Goal: Transaction & Acquisition: Purchase product/service

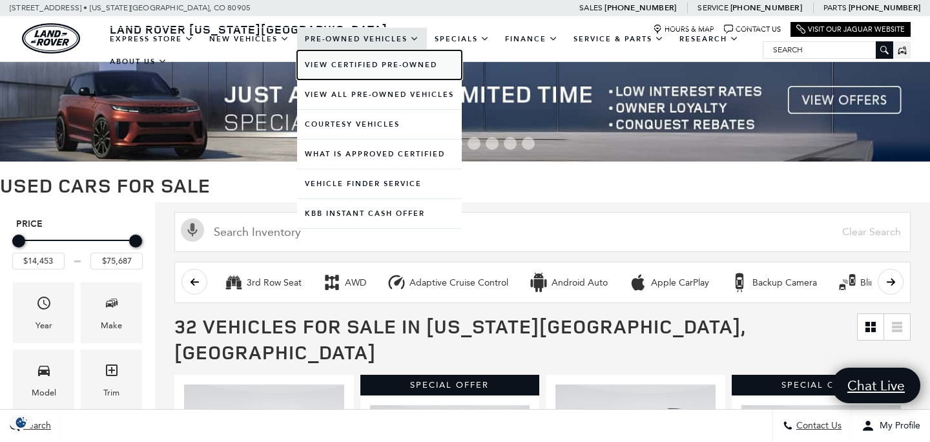
click at [351, 65] on link "View Certified Pre-Owned" at bounding box center [379, 64] width 165 height 29
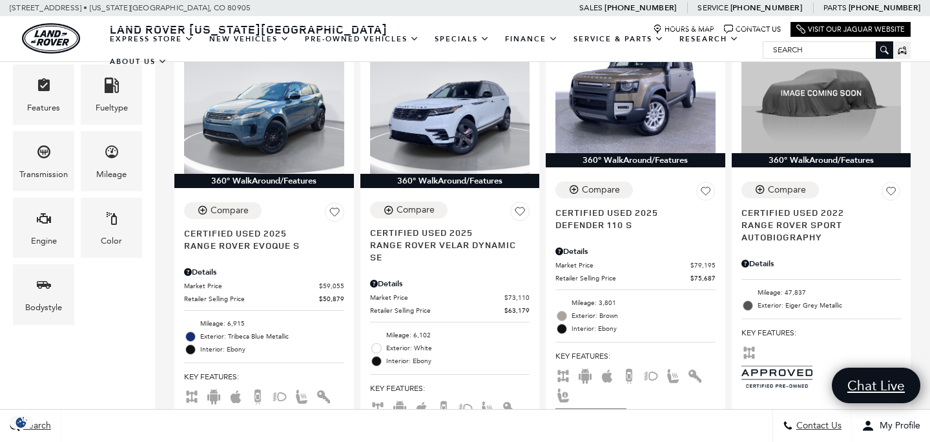
scroll to position [375, 0]
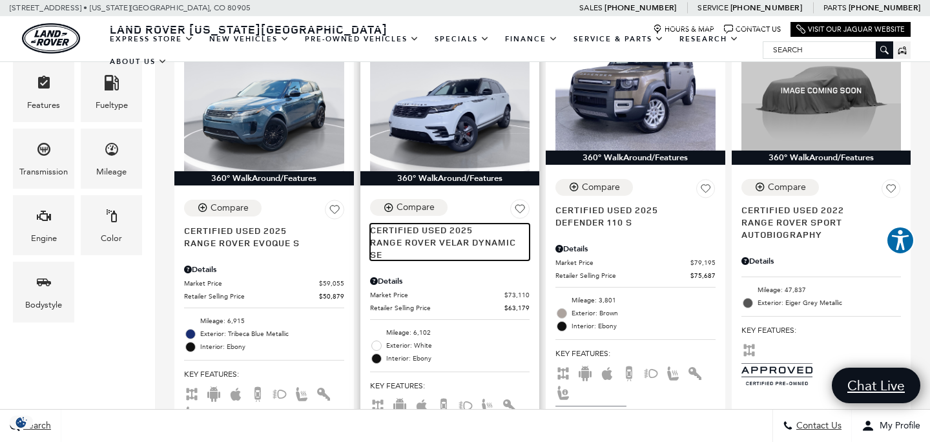
click at [459, 236] on span "Range Rover Velar Dynamic SE" at bounding box center [445, 248] width 151 height 25
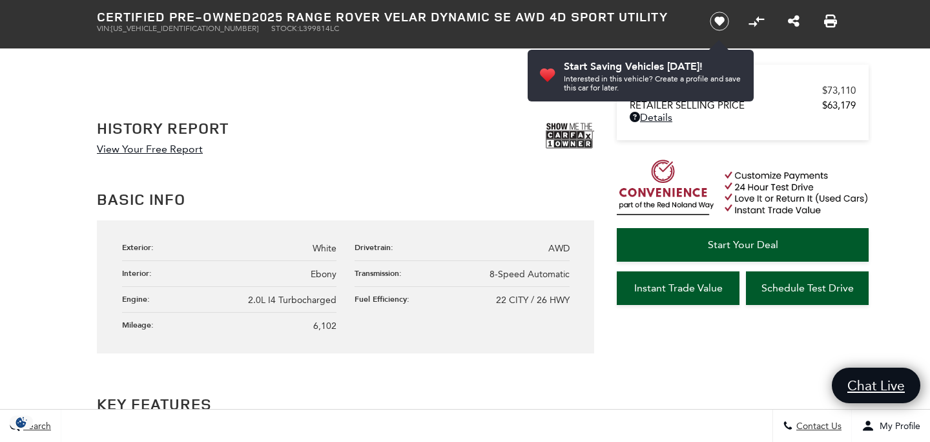
scroll to position [655, 0]
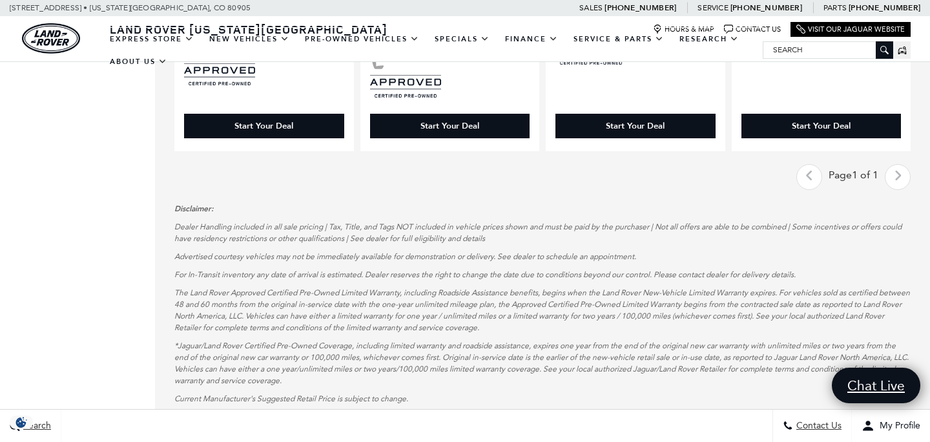
scroll to position [740, 0]
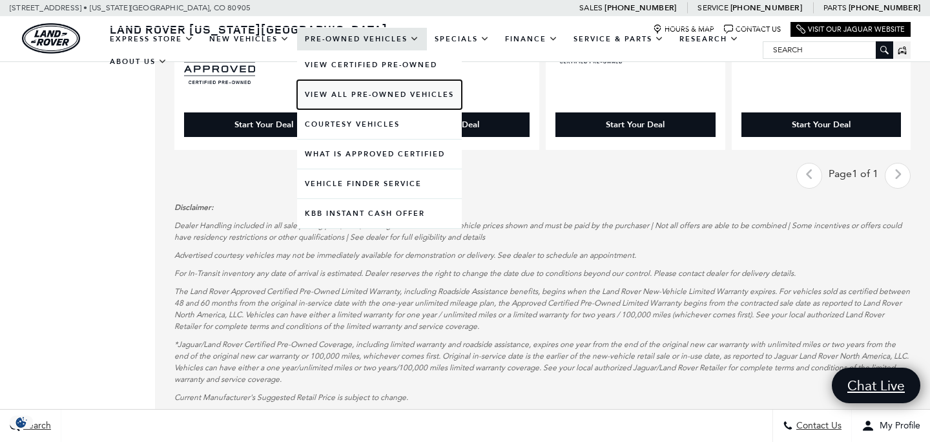
click at [328, 90] on link "View All Pre-Owned Vehicles" at bounding box center [379, 94] width 165 height 29
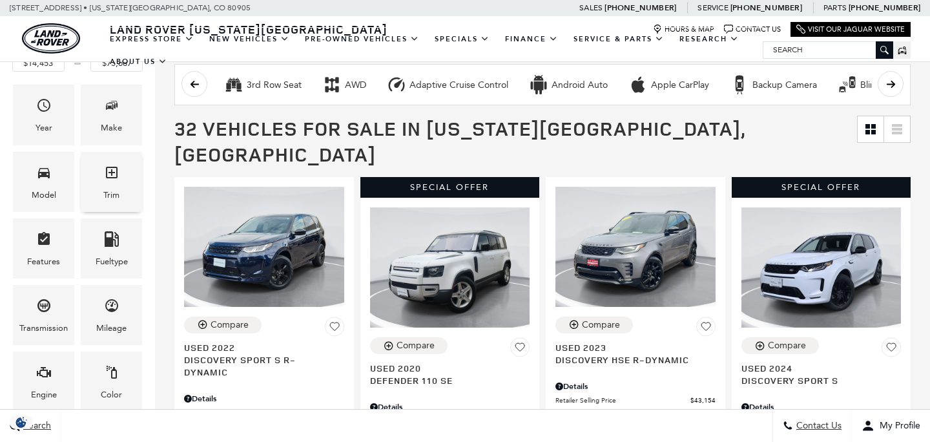
scroll to position [282, 0]
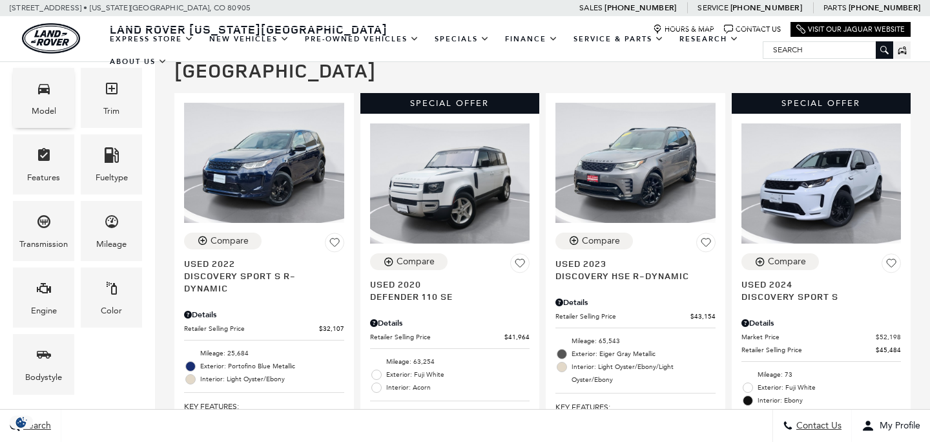
click at [48, 107] on div "Model" at bounding box center [44, 111] width 25 height 14
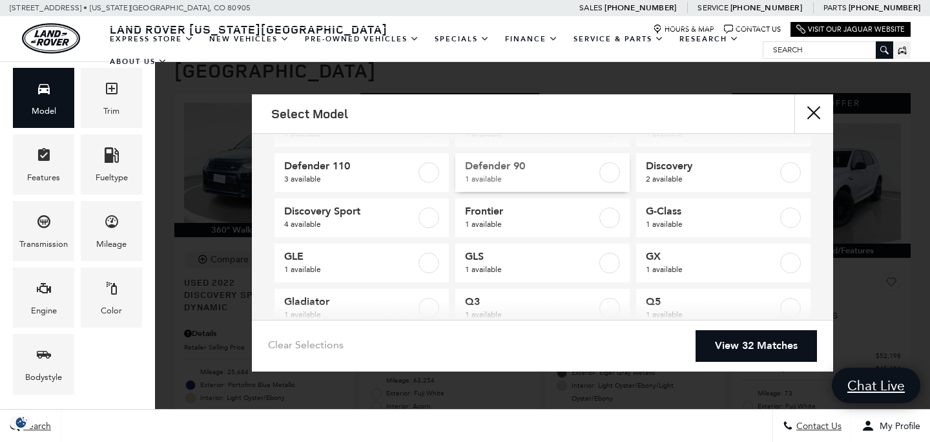
scroll to position [49, 0]
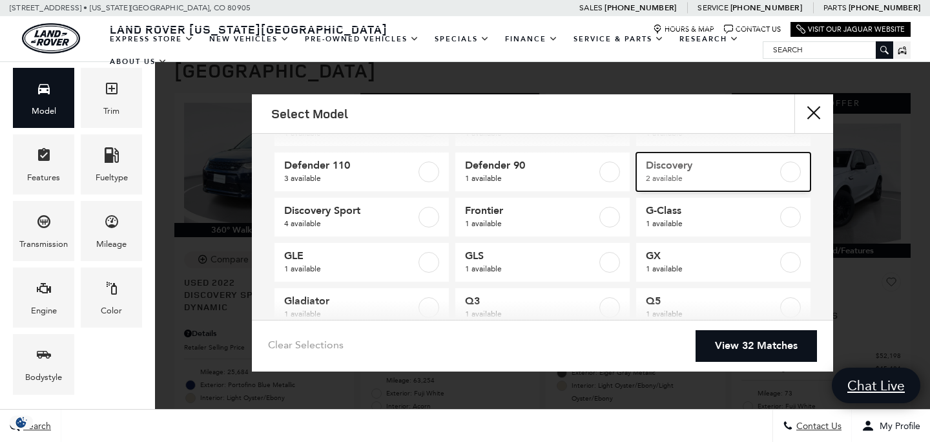
click at [792, 172] on label at bounding box center [790, 171] width 21 height 21
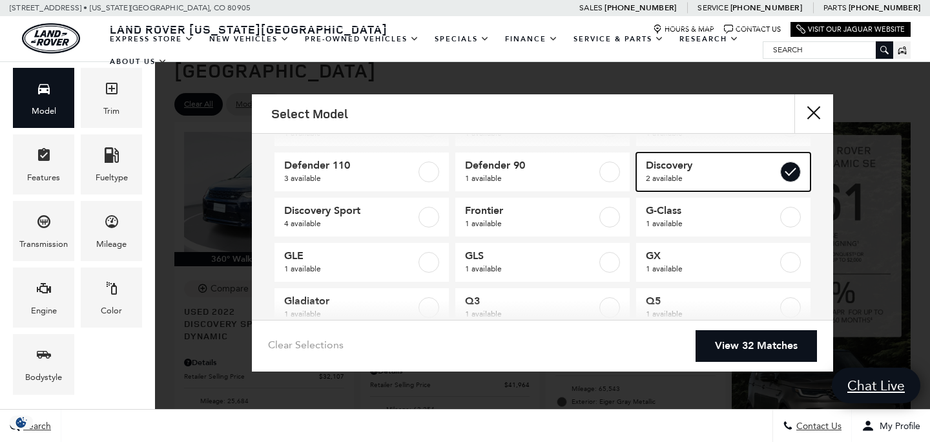
type input "$43,154"
type input "$54,615"
checkbox input "true"
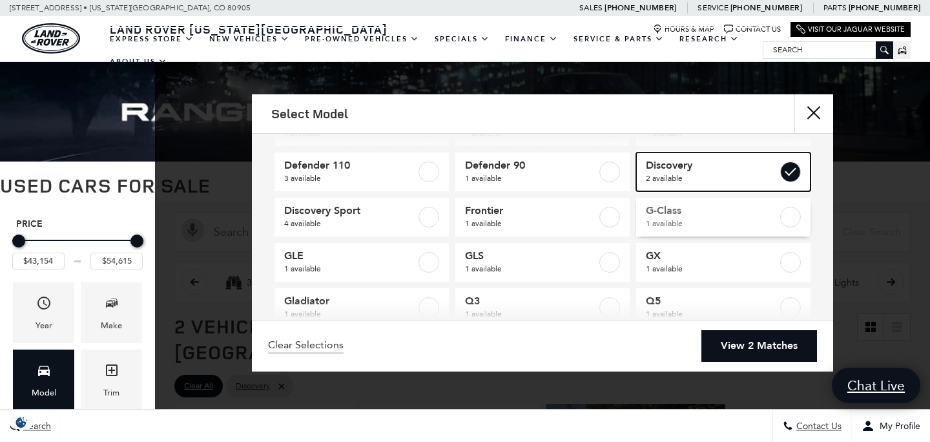
scroll to position [57, 0]
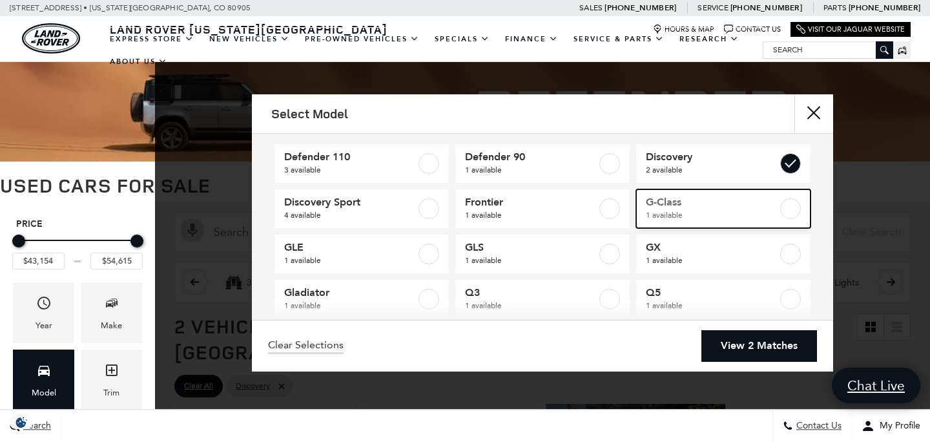
click at [790, 213] on label at bounding box center [790, 208] width 21 height 21
type input "$68,684"
checkbox input "true"
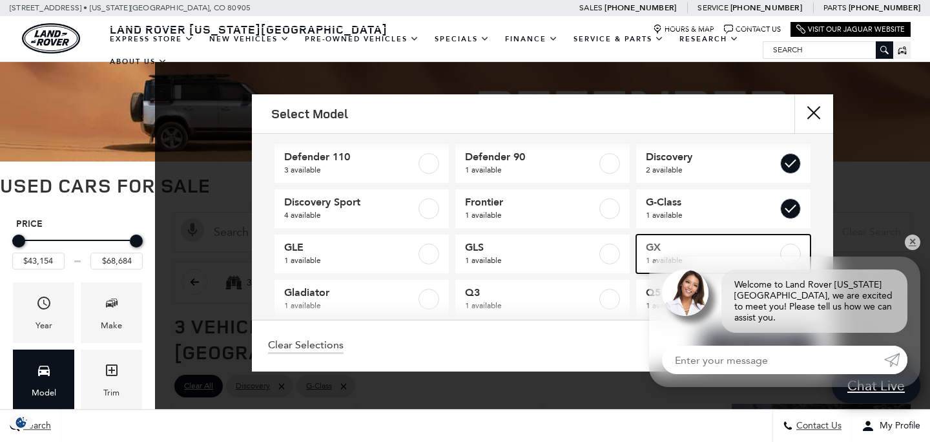
click at [789, 258] on label at bounding box center [790, 254] width 21 height 21
checkbox input "true"
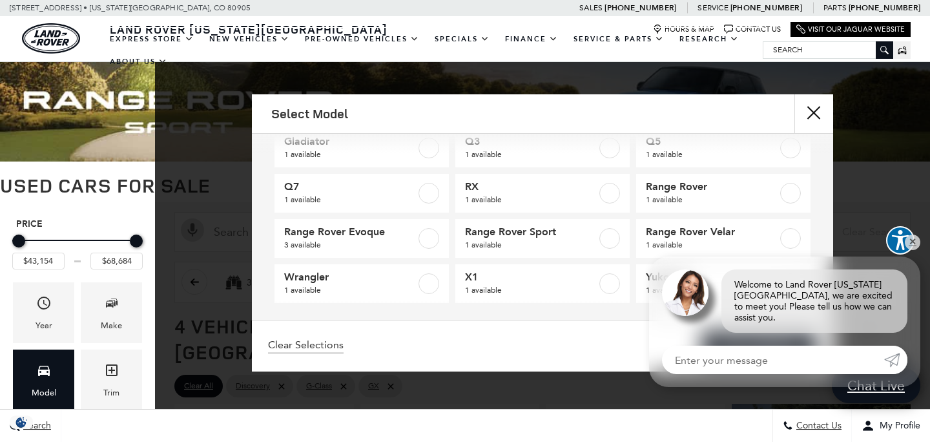
scroll to position [214, 0]
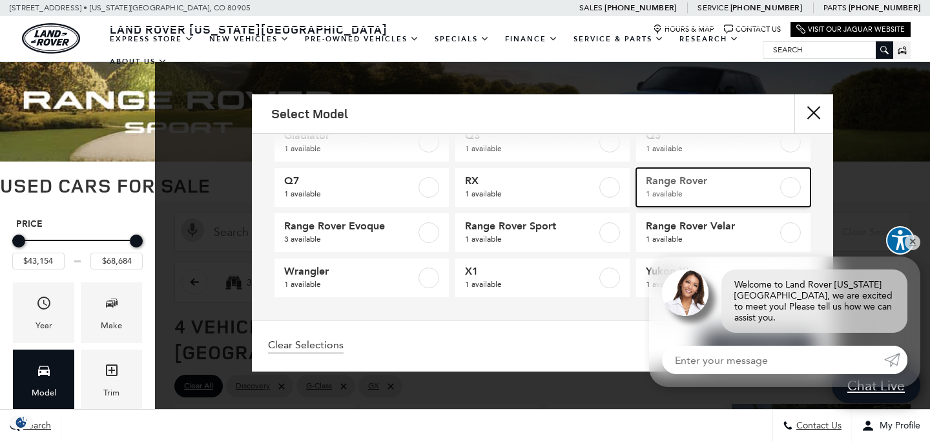
click at [717, 194] on span "1 available" at bounding box center [712, 193] width 132 height 13
type input "$69,446"
checkbox input "true"
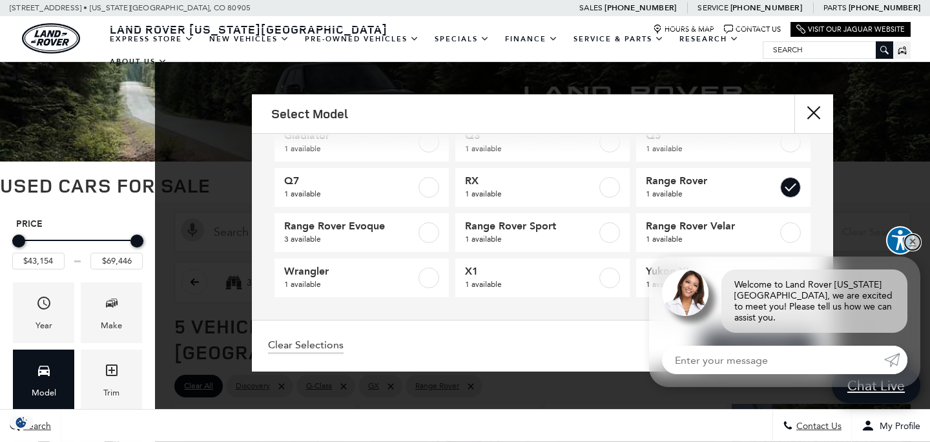
click at [915, 250] on link "✕" at bounding box center [913, 242] width 16 height 16
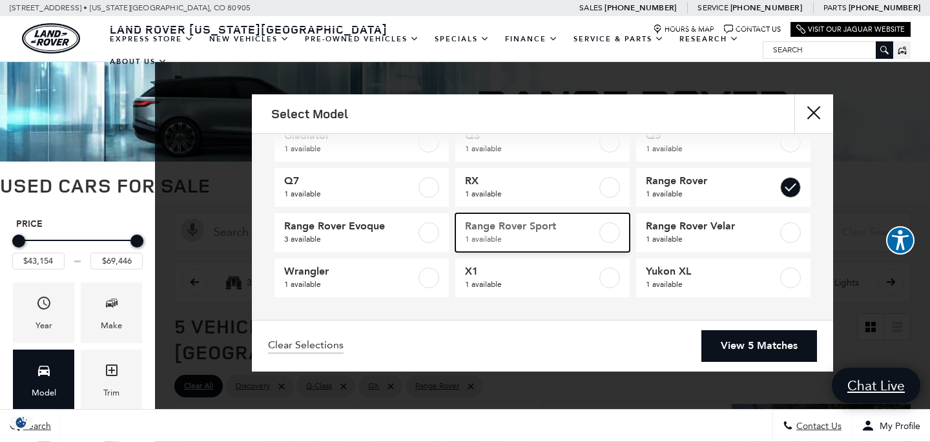
click at [603, 239] on label at bounding box center [609, 232] width 21 height 21
checkbox input "true"
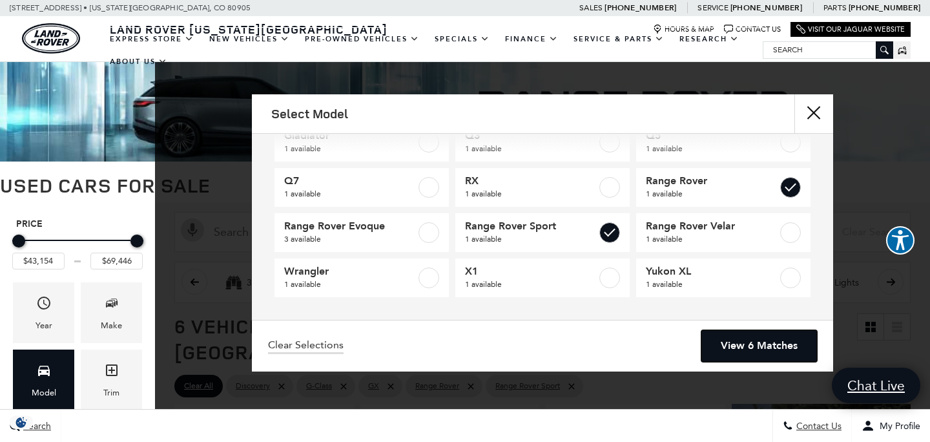
click at [736, 346] on link "View 6 Matches" at bounding box center [759, 346] width 116 height 32
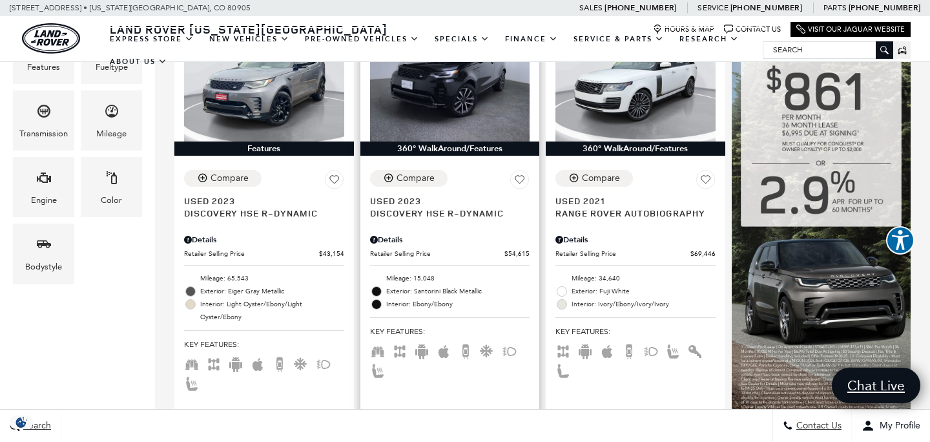
scroll to position [349, 0]
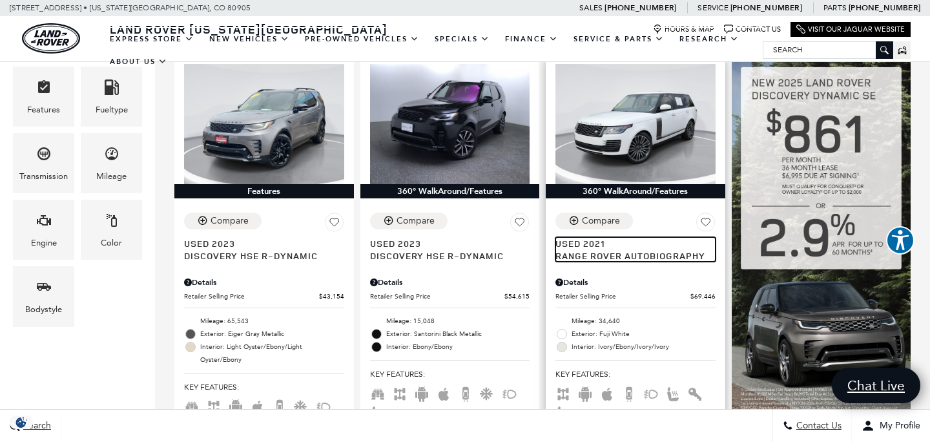
click at [594, 249] on span "Range Rover Autobiography" at bounding box center [630, 255] width 151 height 12
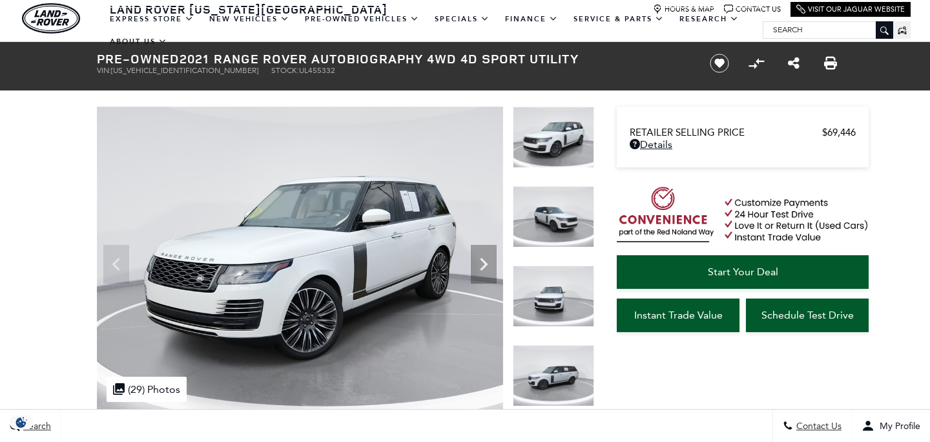
scroll to position [31, 0]
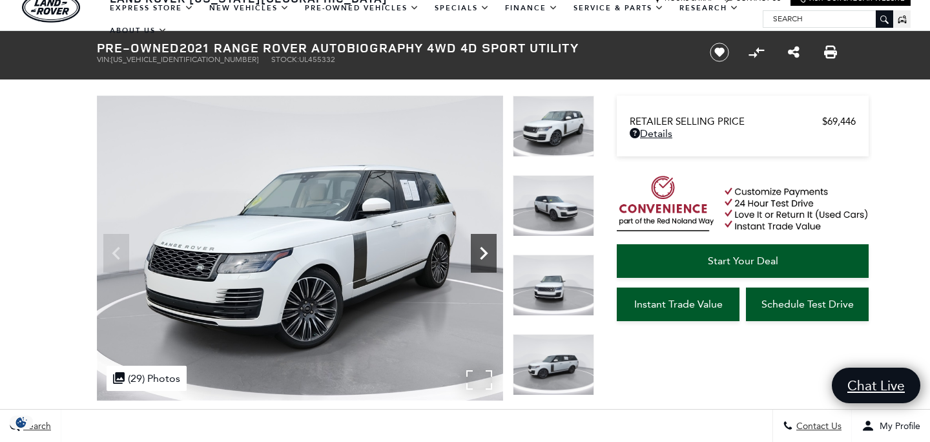
click at [486, 255] on icon "Next" at bounding box center [484, 253] width 26 height 26
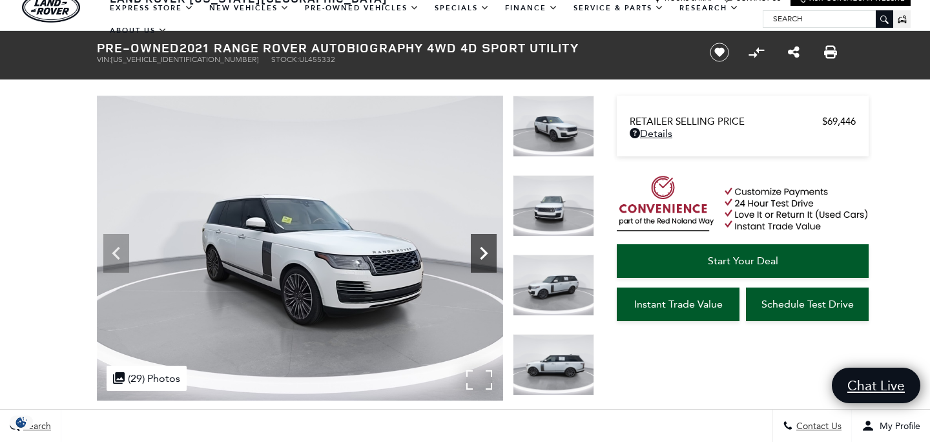
click at [486, 255] on icon "Next" at bounding box center [484, 253] width 26 height 26
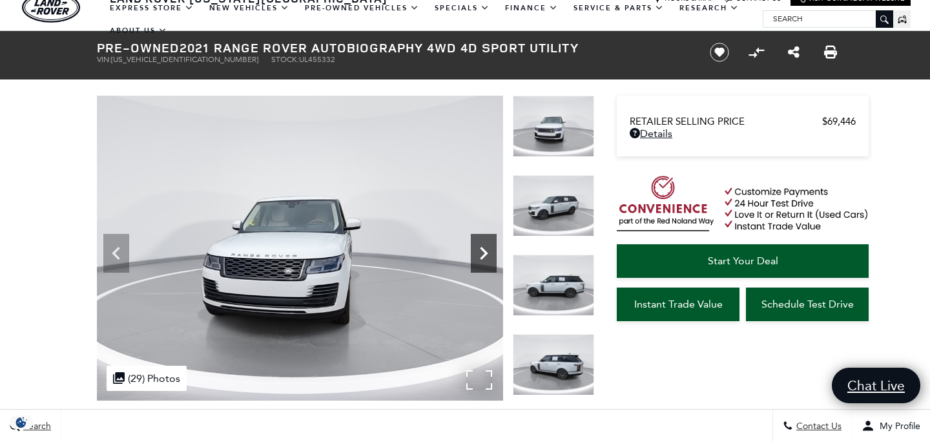
click at [486, 255] on icon "Next" at bounding box center [484, 253] width 26 height 26
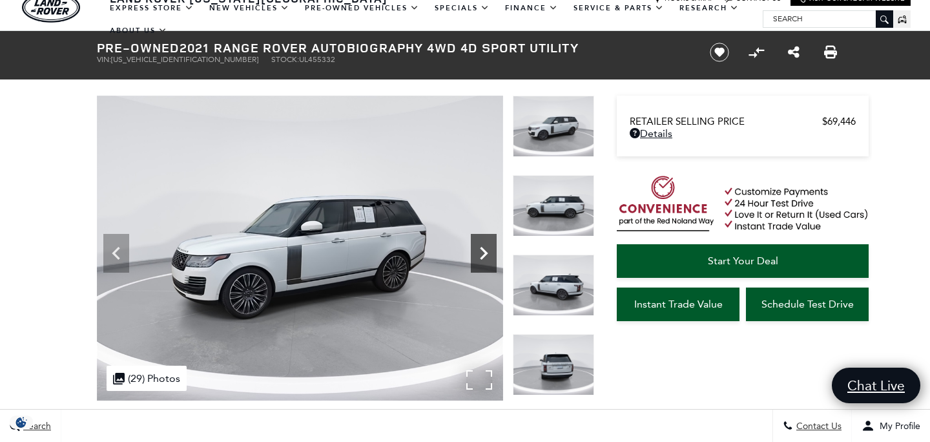
click at [486, 255] on icon "Next" at bounding box center [484, 253] width 26 height 26
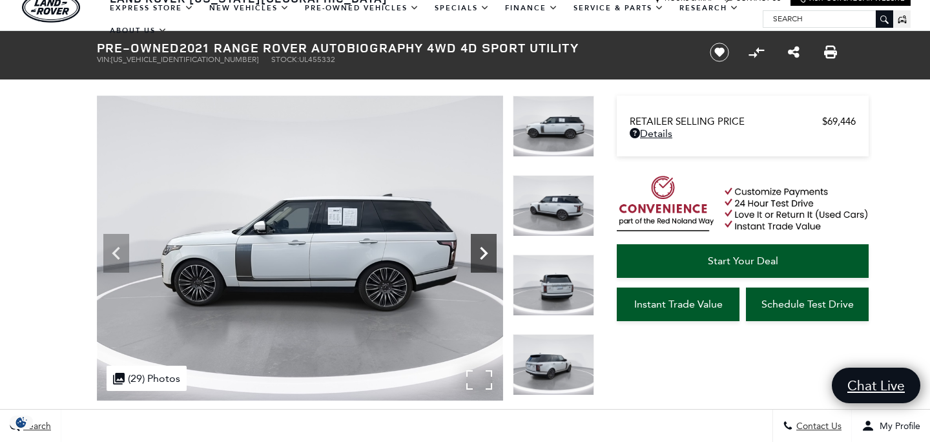
click at [486, 255] on icon "Next" at bounding box center [484, 253] width 26 height 26
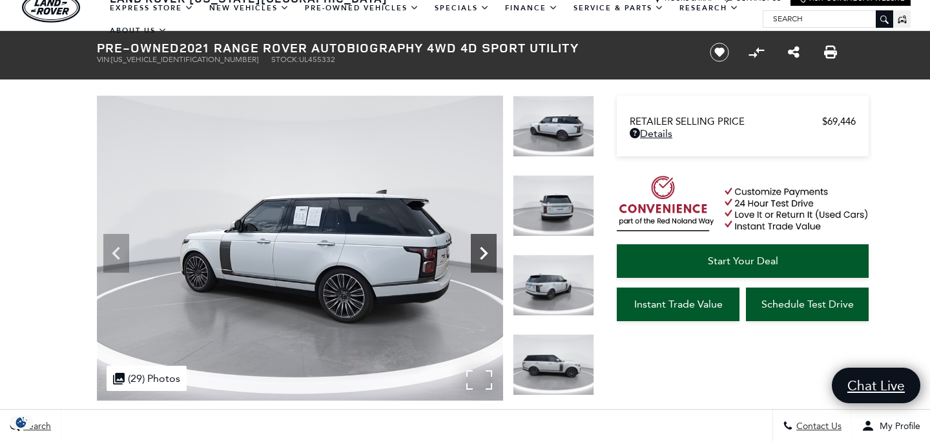
click at [486, 255] on icon "Next" at bounding box center [484, 253] width 26 height 26
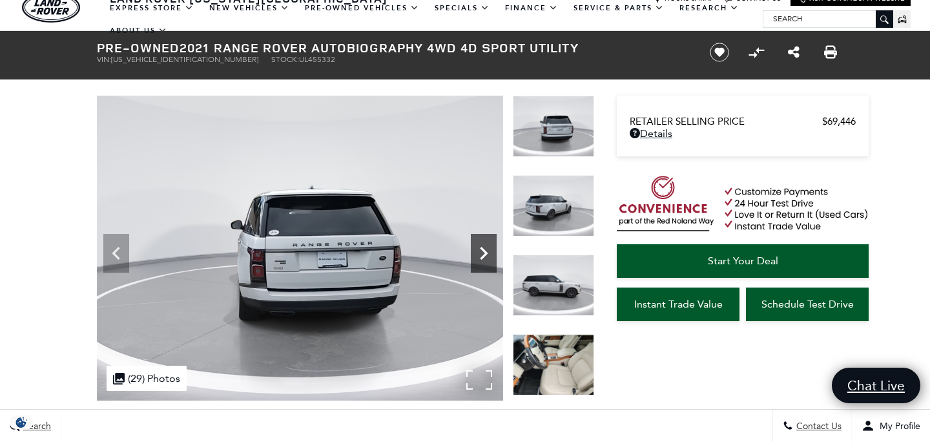
click at [486, 255] on icon "Next" at bounding box center [484, 253] width 26 height 26
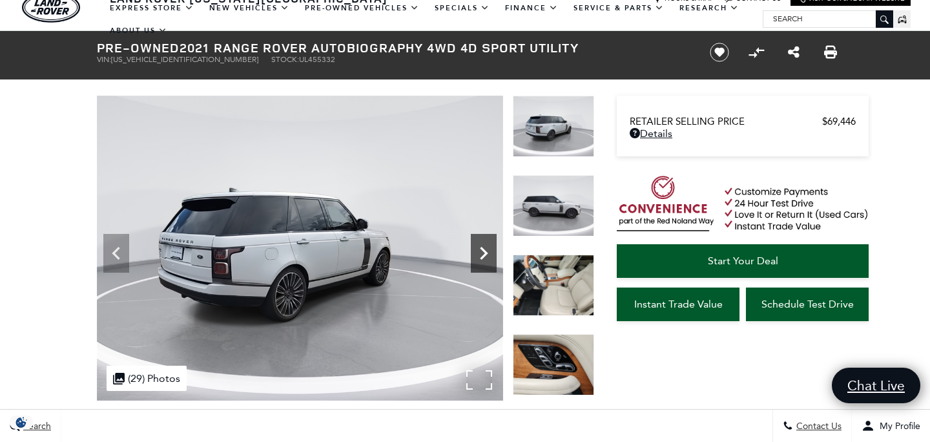
click at [486, 255] on icon "Next" at bounding box center [484, 253] width 26 height 26
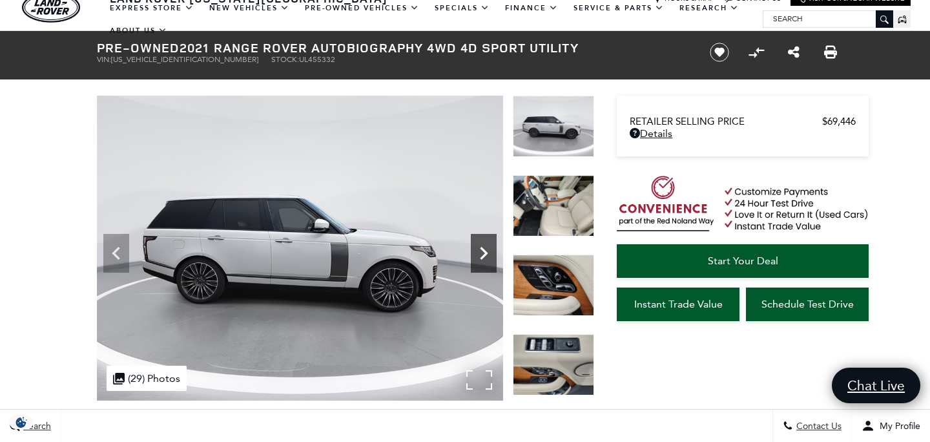
click at [486, 255] on icon "Next" at bounding box center [484, 253] width 26 height 26
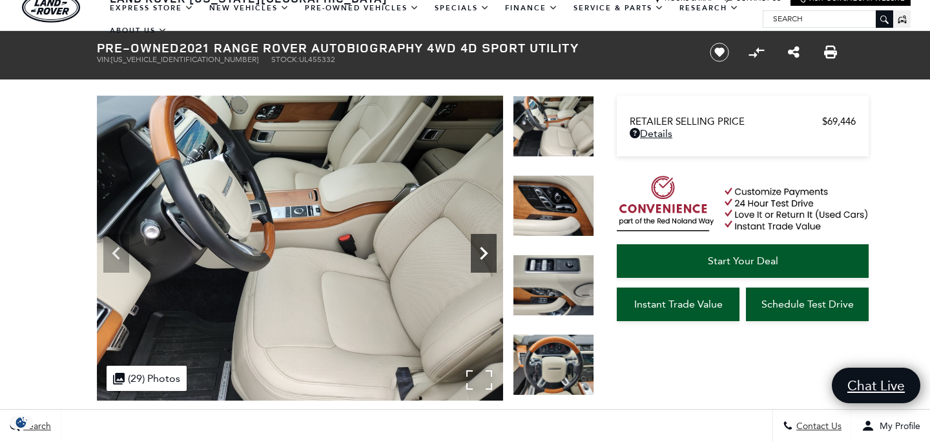
click at [486, 255] on icon "Next" at bounding box center [484, 253] width 26 height 26
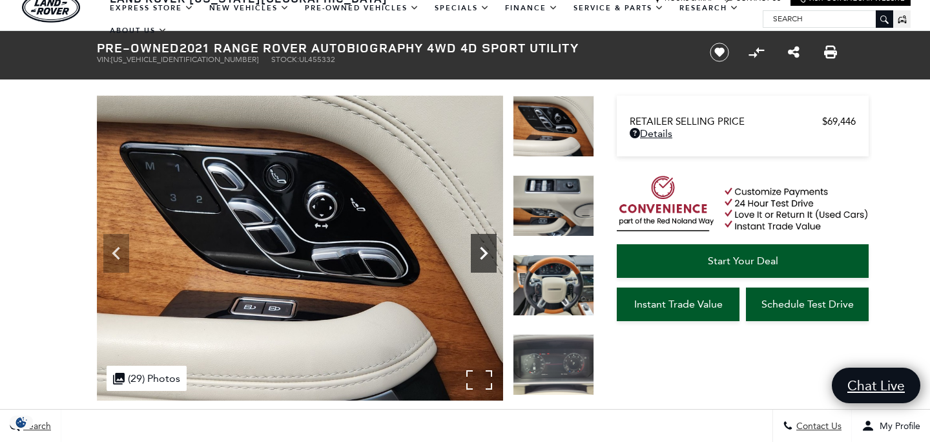
click at [486, 255] on icon "Next" at bounding box center [484, 253] width 26 height 26
